Goal: Task Accomplishment & Management: Manage account settings

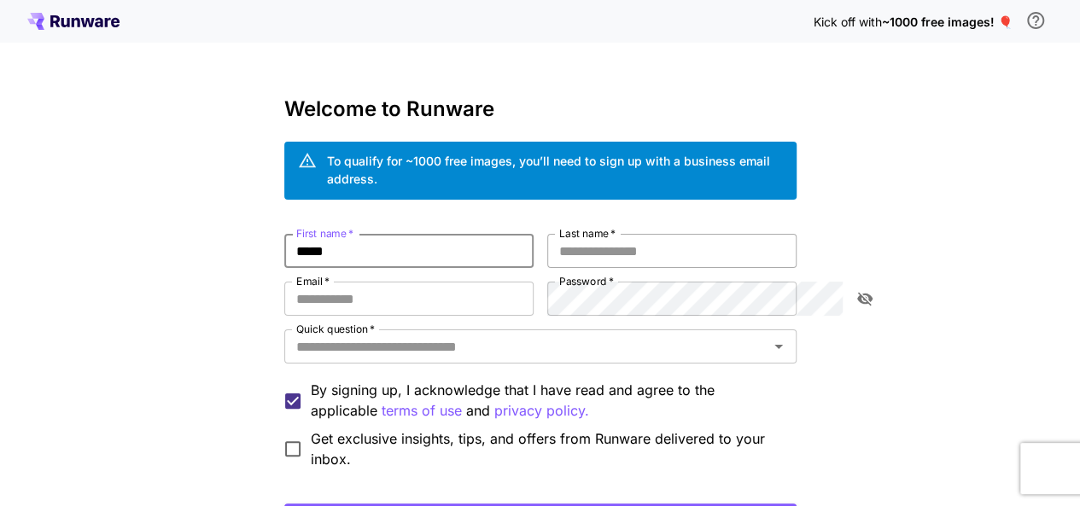
type input "*****"
click at [637, 235] on input "Last name   *" at bounding box center [671, 251] width 249 height 34
type input "*********"
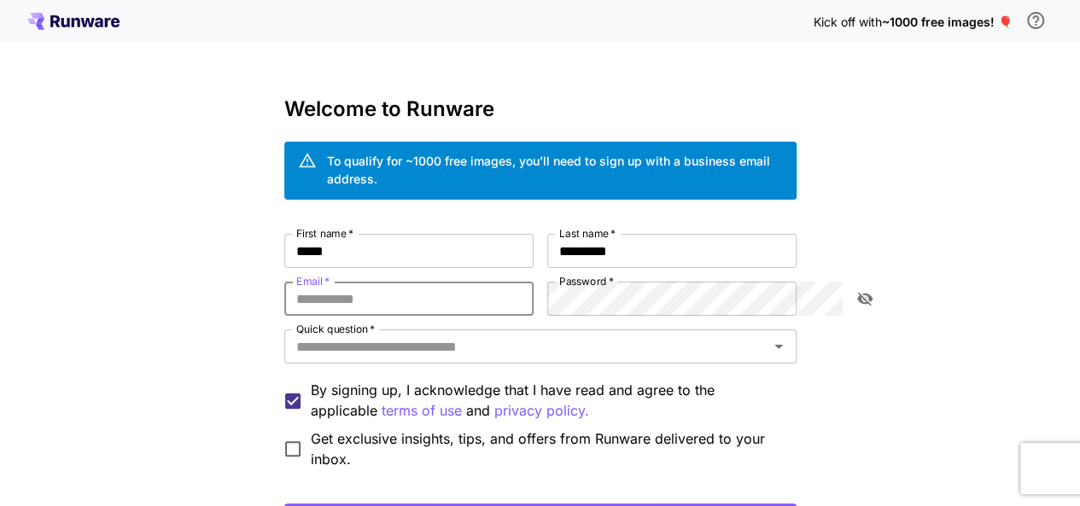
click at [425, 285] on input "Email   *" at bounding box center [408, 299] width 249 height 34
paste input "**********"
type input "**********"
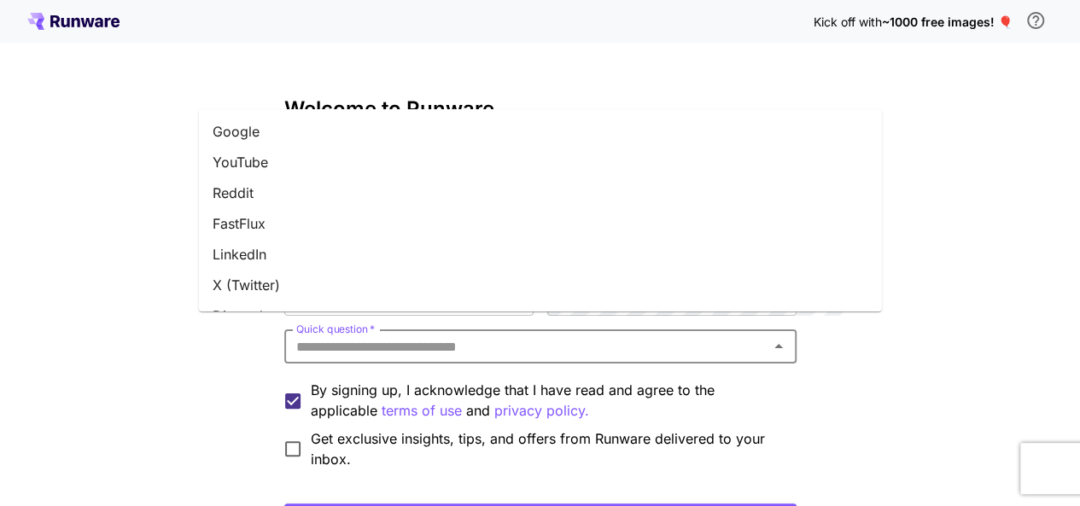
click at [565, 335] on input "Quick question   *" at bounding box center [527, 347] width 474 height 24
click at [521, 284] on li "X (Twitter)" at bounding box center [540, 285] width 683 height 31
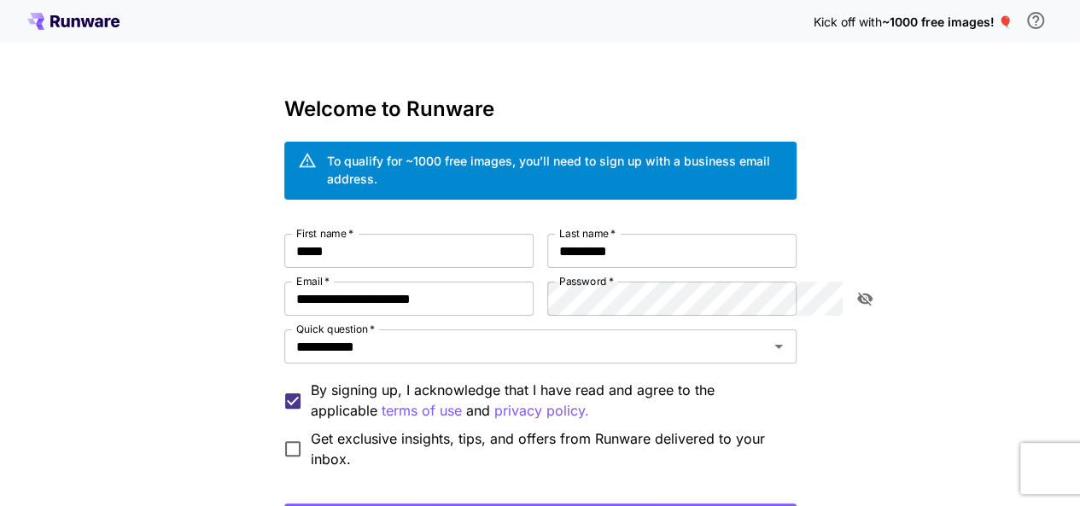
scroll to position [135, 0]
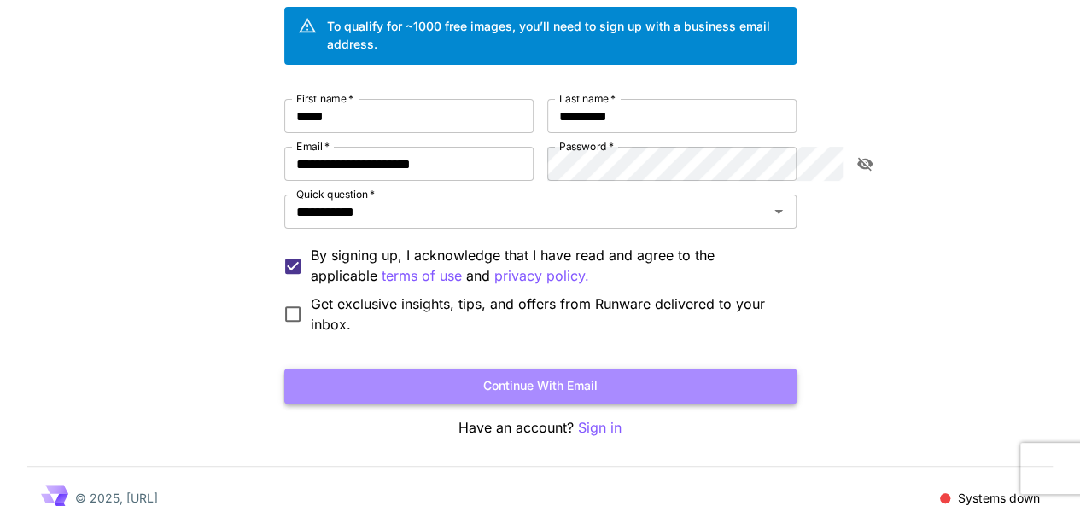
click at [544, 369] on button "Continue with email" at bounding box center [540, 386] width 512 height 35
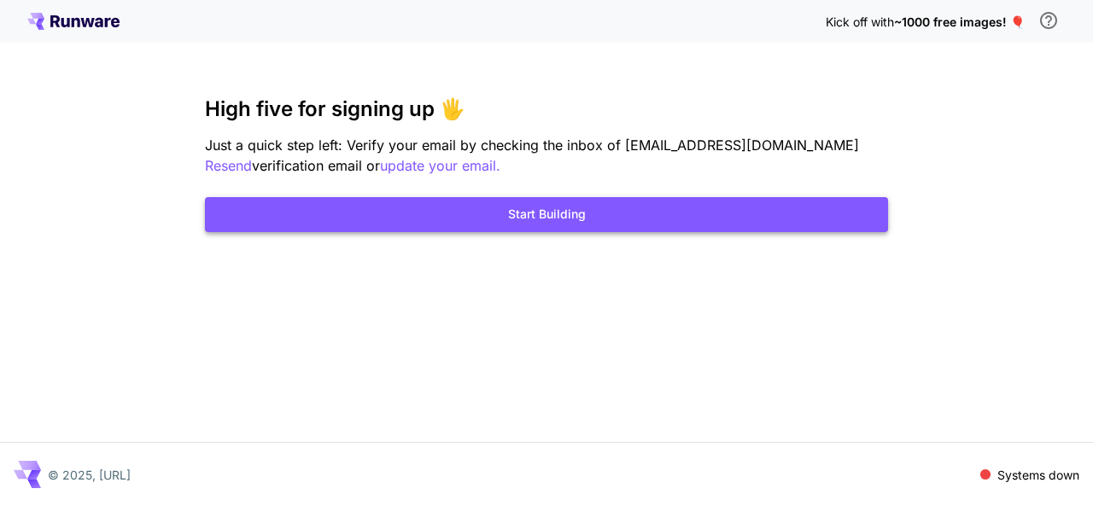
click at [773, 217] on button "Start Building" at bounding box center [546, 214] width 683 height 35
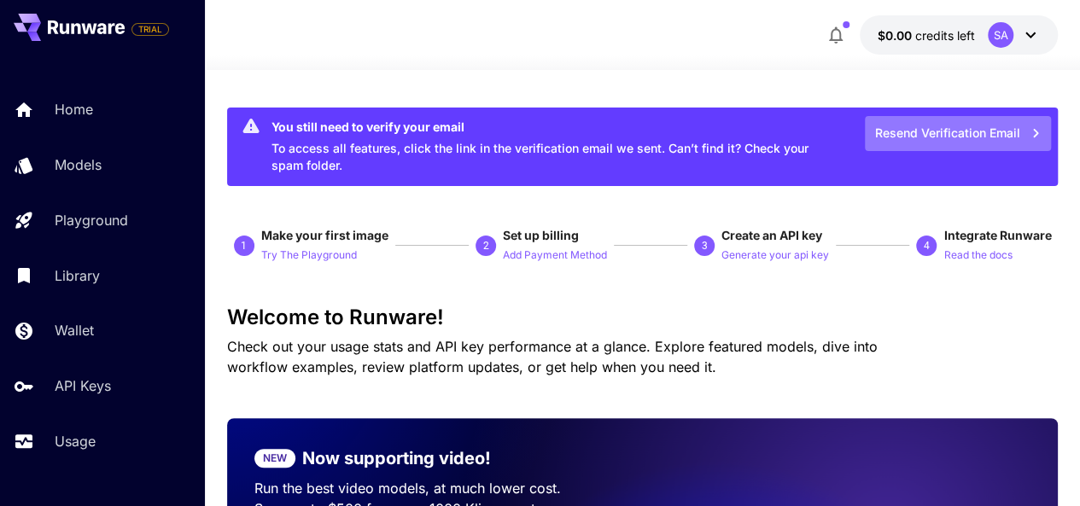
click at [939, 134] on button "Resend Verification Email" at bounding box center [958, 133] width 186 height 35
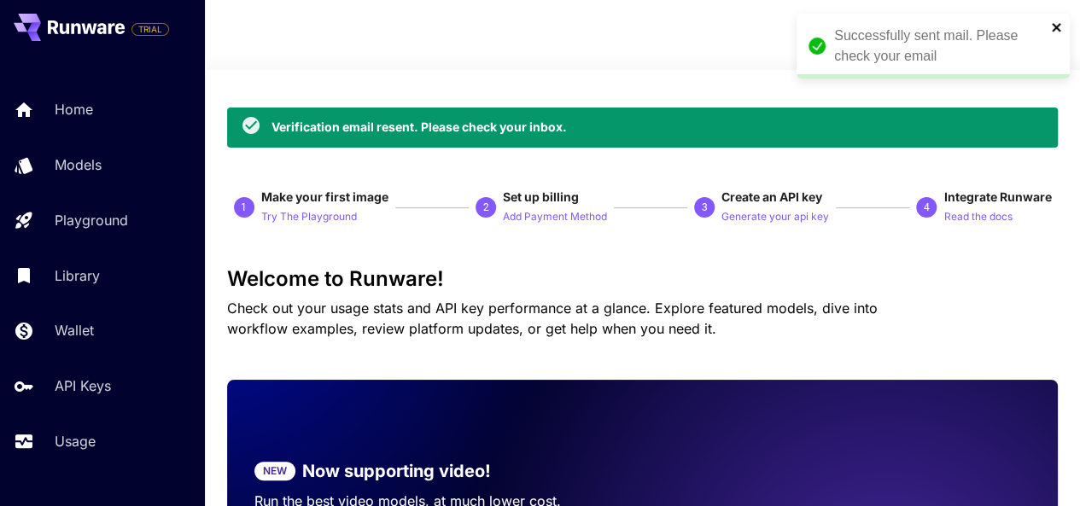
click at [1057, 29] on icon "close" at bounding box center [1056, 27] width 9 height 9
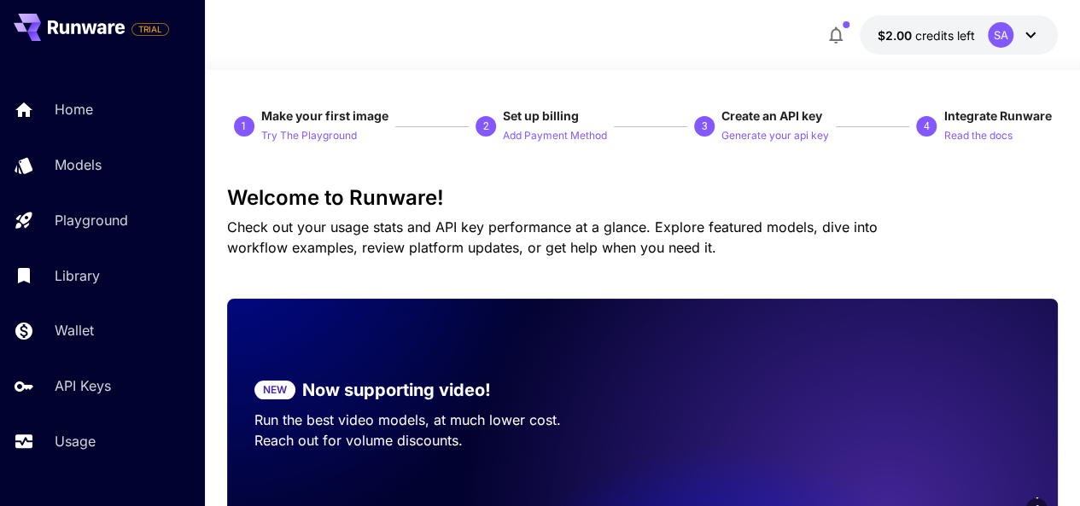
click at [1047, 40] on button "$2.00 credits left SA" at bounding box center [959, 34] width 198 height 39
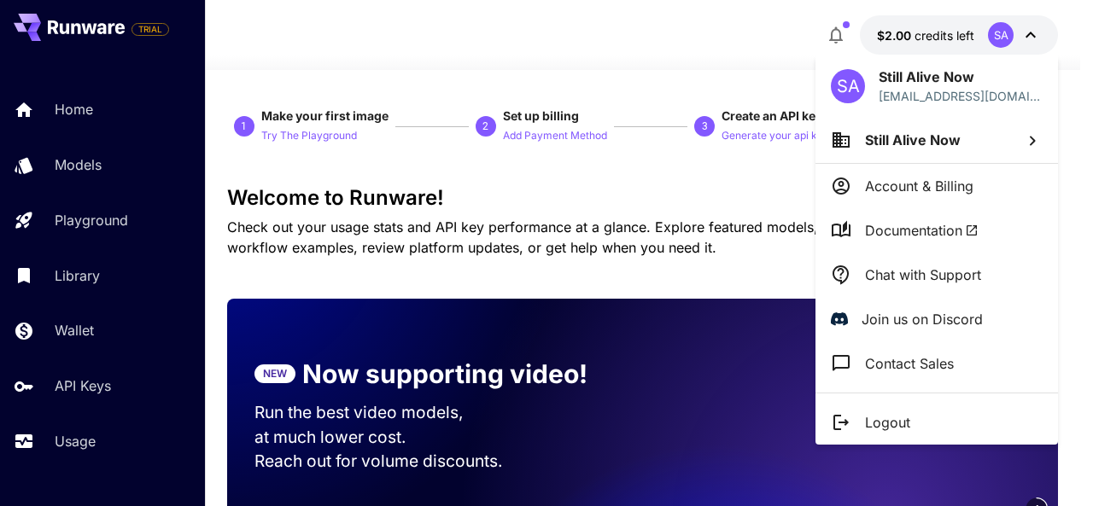
click at [678, 195] on div at bounding box center [546, 253] width 1093 height 506
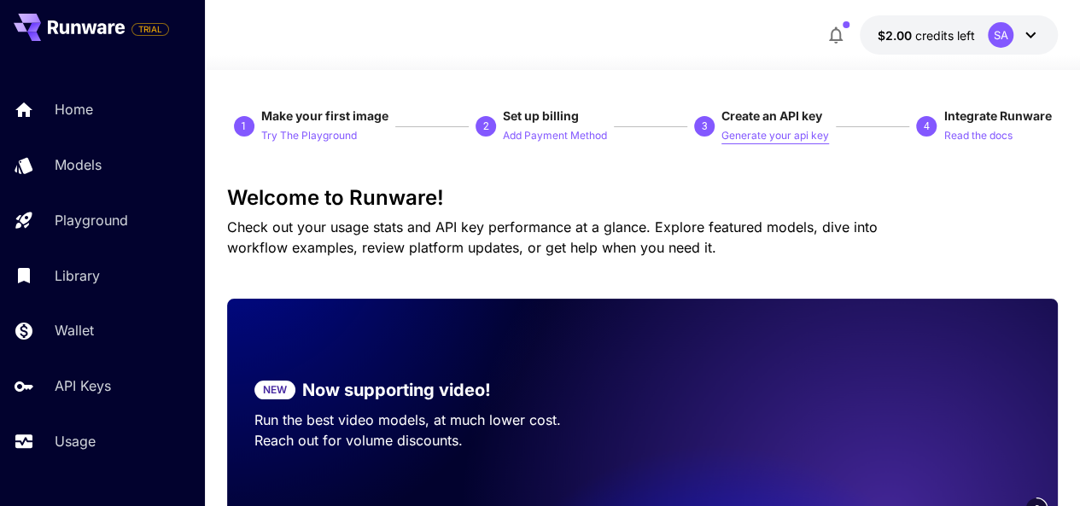
click at [781, 134] on p "Generate your api key" at bounding box center [776, 136] width 108 height 16
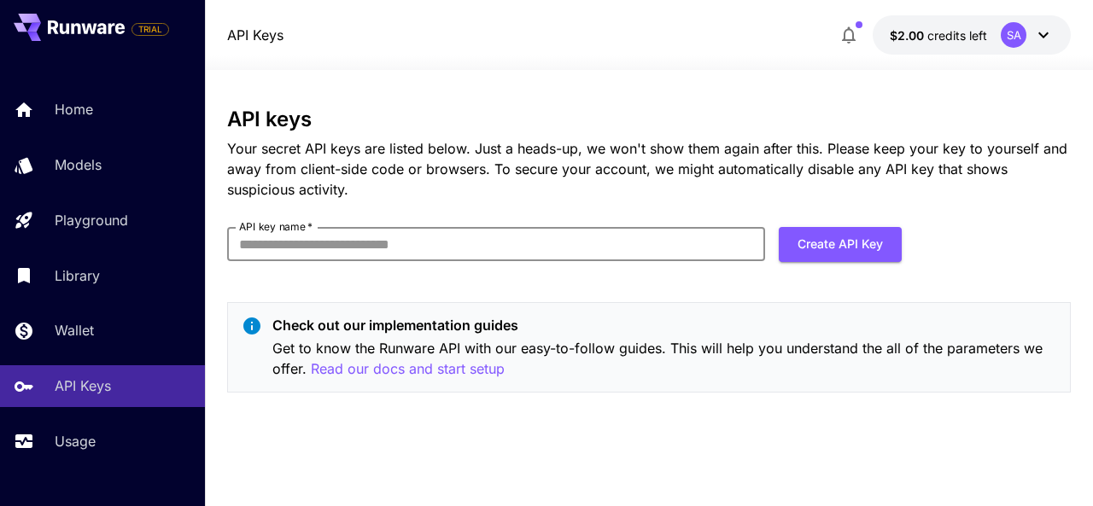
click at [552, 249] on input "API key name   *" at bounding box center [496, 244] width 538 height 34
type input "*****"
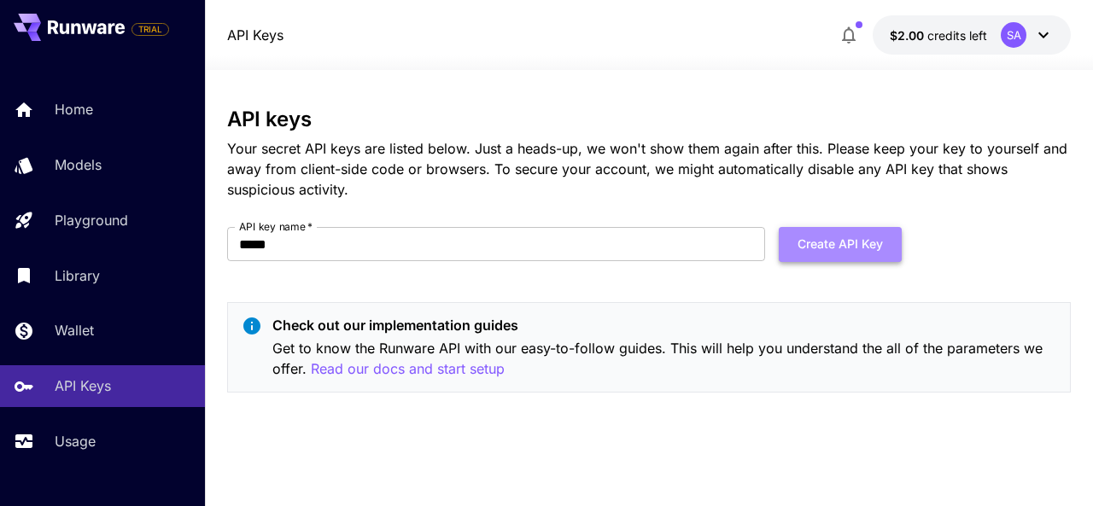
click at [849, 247] on button "Create API Key" at bounding box center [840, 244] width 123 height 35
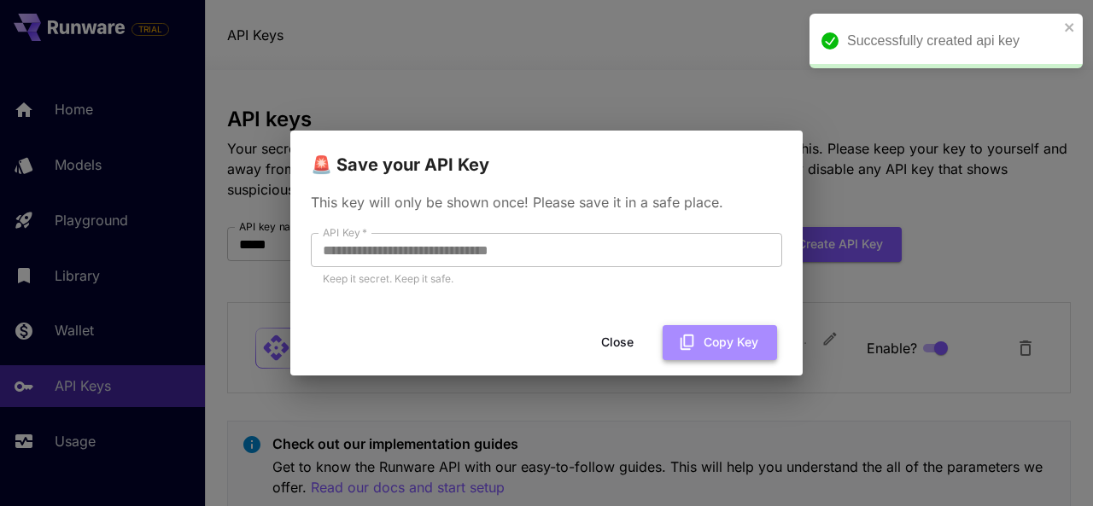
click at [724, 349] on button "Copy Key" at bounding box center [720, 342] width 114 height 35
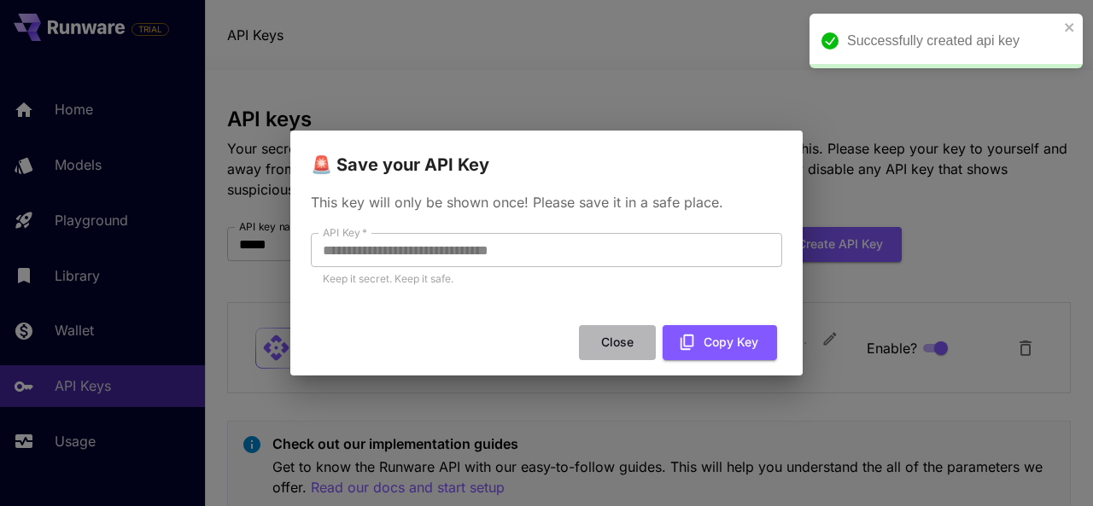
click at [616, 348] on button "Close" at bounding box center [617, 342] width 77 height 35
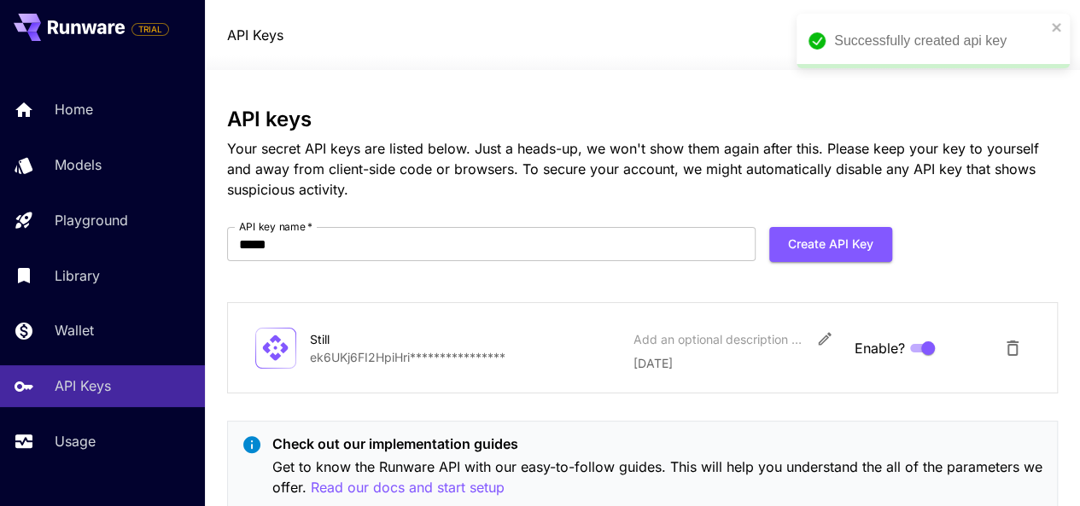
click at [1051, 38] on div "Successfully created api key" at bounding box center [933, 41] width 273 height 55
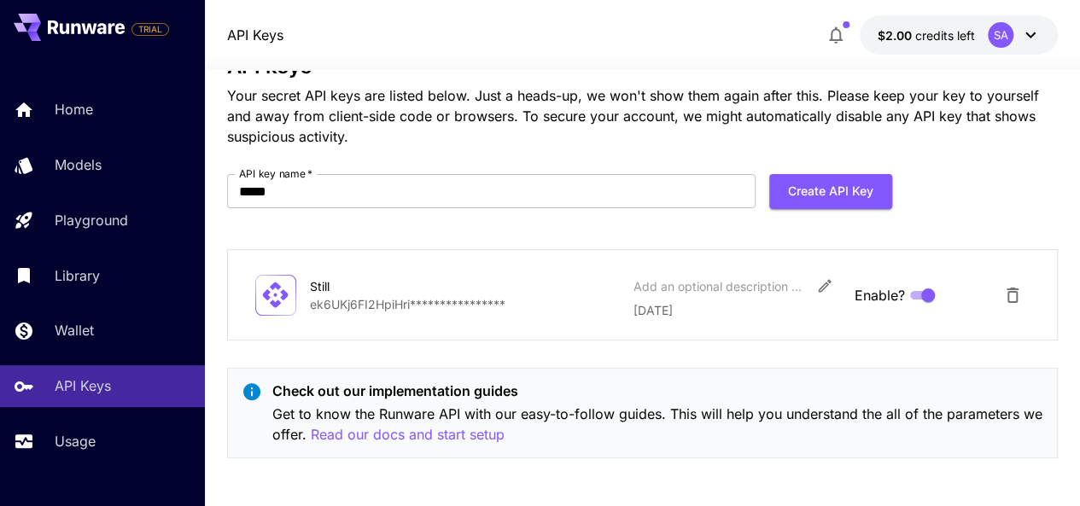
click at [1037, 46] on div "SA" at bounding box center [1014, 35] width 53 height 26
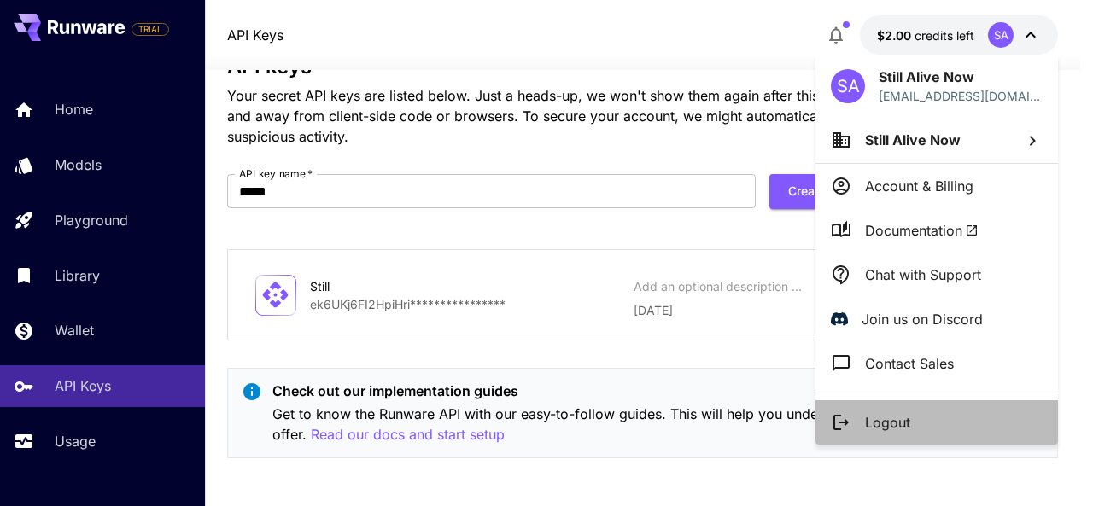
click at [887, 422] on p "Logout" at bounding box center [887, 422] width 45 height 20
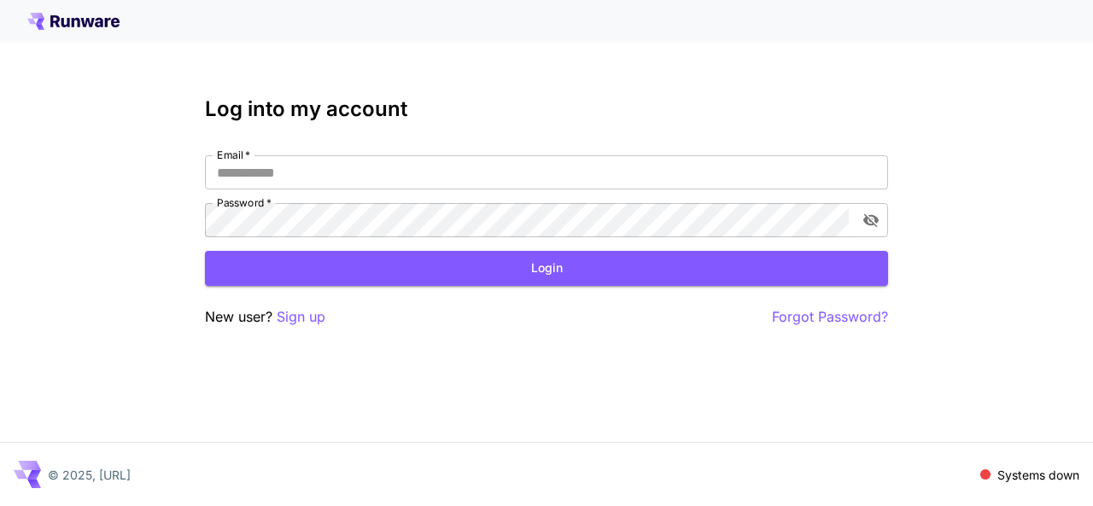
click at [309, 313] on p "Sign up" at bounding box center [301, 317] width 49 height 21
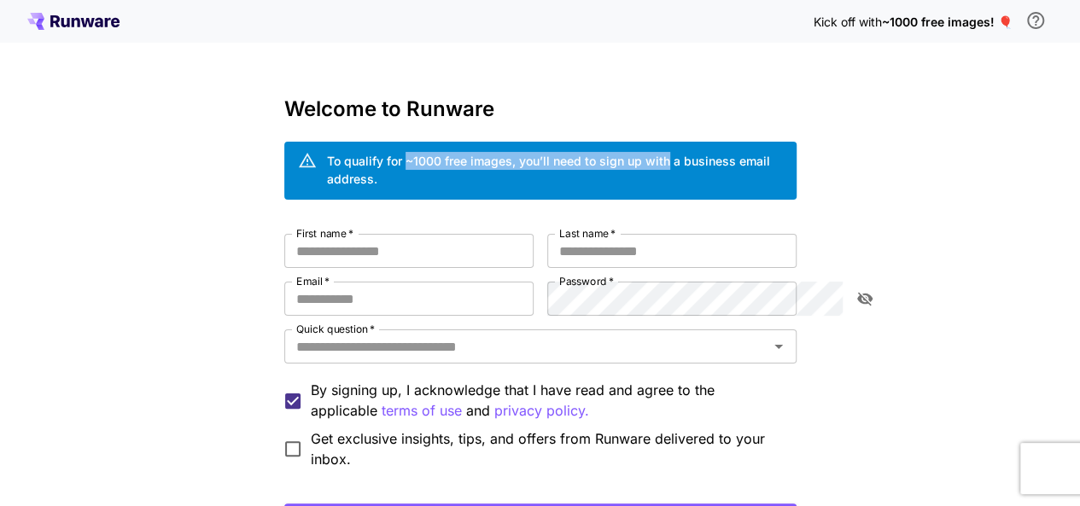
drag, startPoint x: 319, startPoint y: 155, endPoint x: 583, endPoint y: 143, distance: 264.2
click at [583, 143] on div "To qualify for ~1000 free images, you’ll need to sign up with a business email …" at bounding box center [540, 171] width 512 height 58
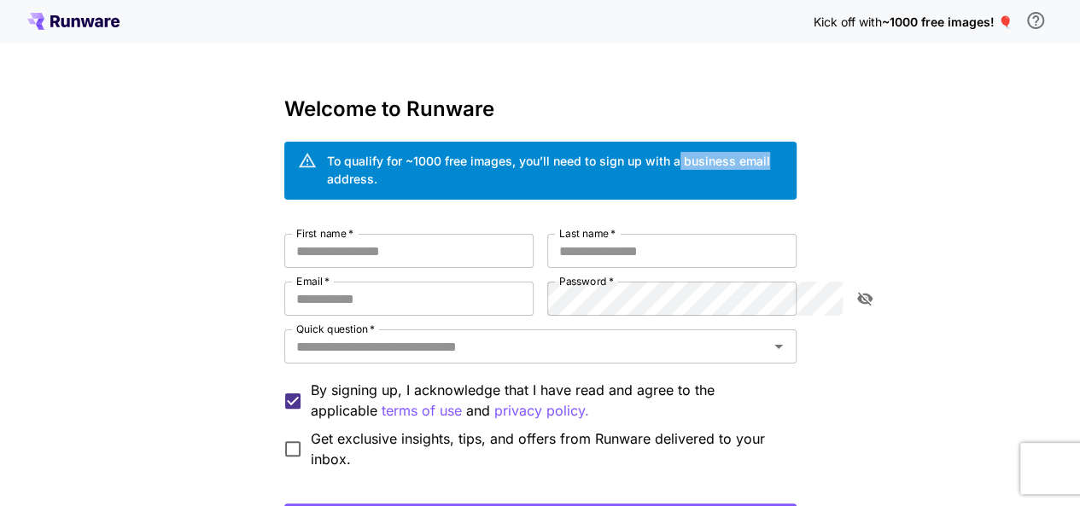
drag, startPoint x: 592, startPoint y: 165, endPoint x: 681, endPoint y: 173, distance: 89.2
click at [681, 173] on div "To qualify for ~1000 free images, you’ll need to sign up with a business email …" at bounding box center [555, 171] width 456 height 48
copy div "business email"
